Goal: Information Seeking & Learning: Learn about a topic

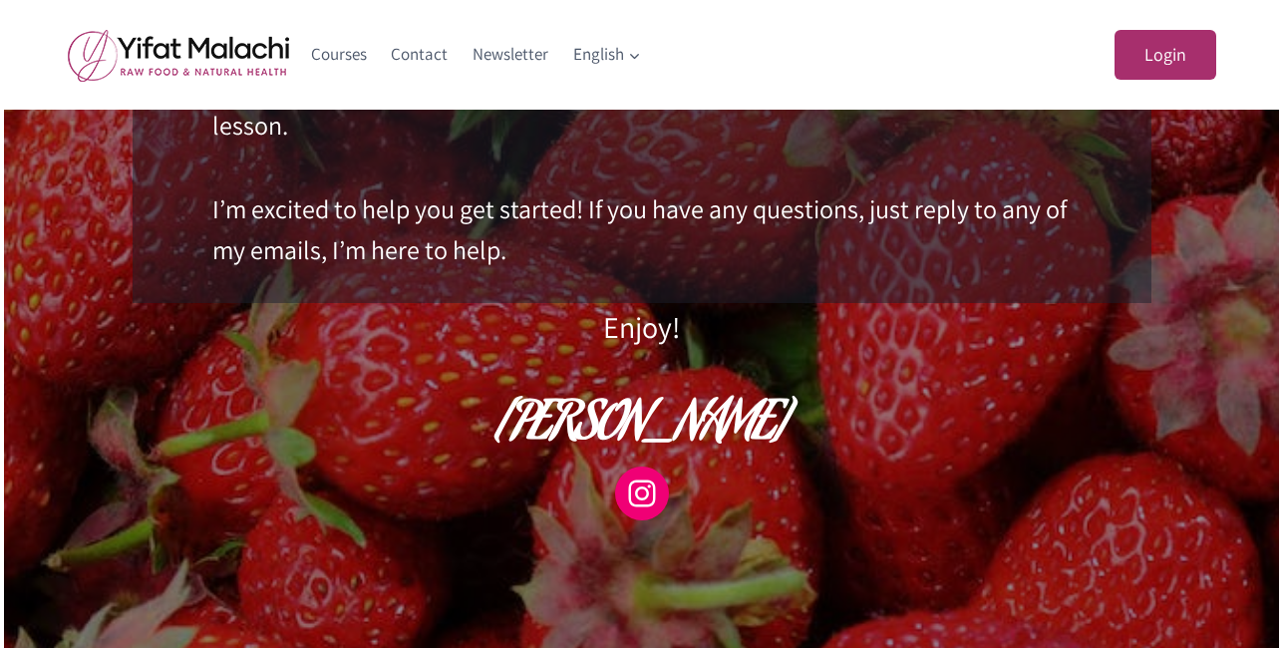
scroll to position [780, 0]
click at [647, 496] on icon at bounding box center [642, 495] width 30 height 30
click at [333, 58] on link "Courses" at bounding box center [339, 55] width 81 height 48
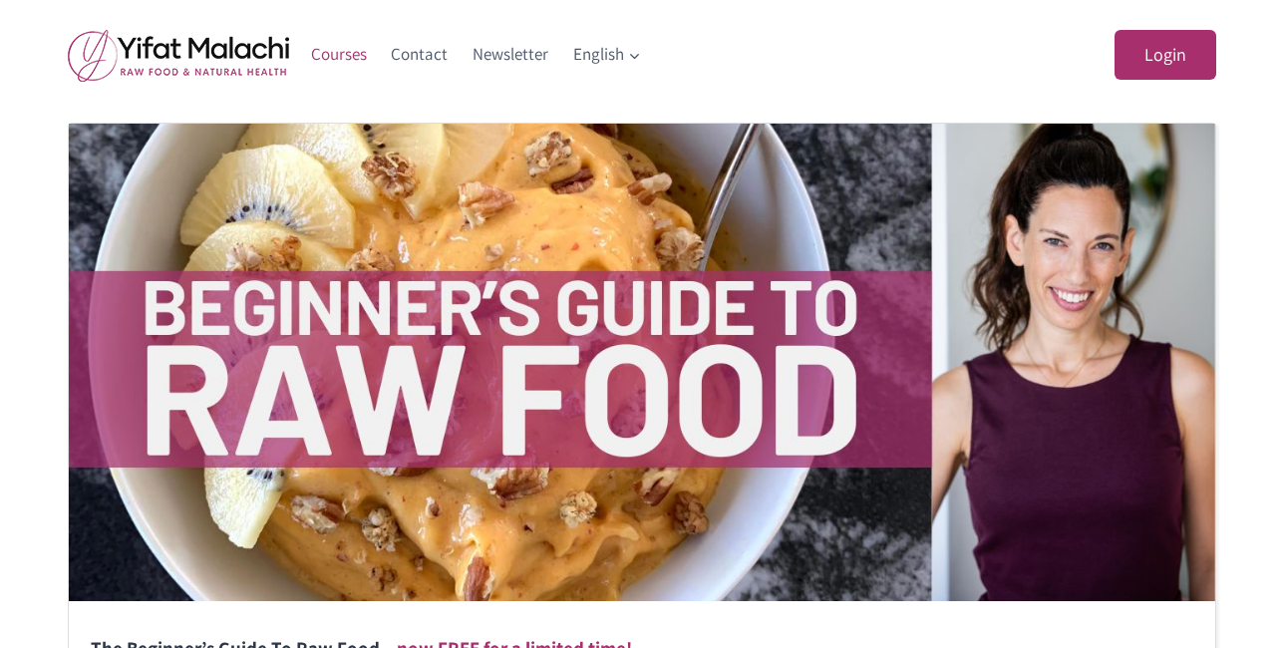
scroll to position [398, 0]
